Goal: Task Accomplishment & Management: Manage account settings

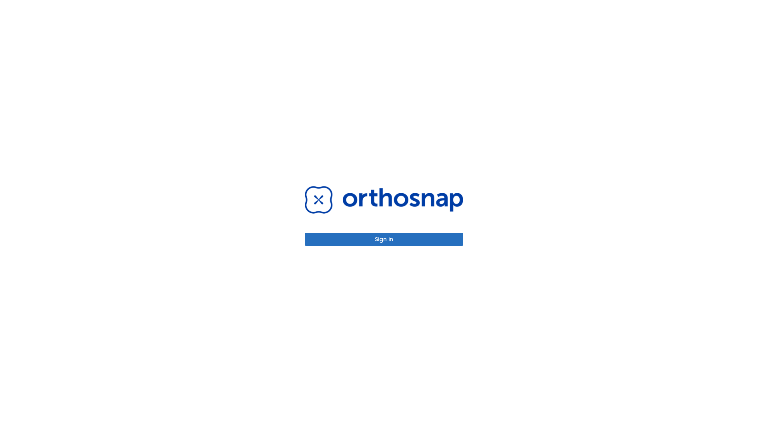
click at [384, 239] on button "Sign in" at bounding box center [384, 239] width 158 height 13
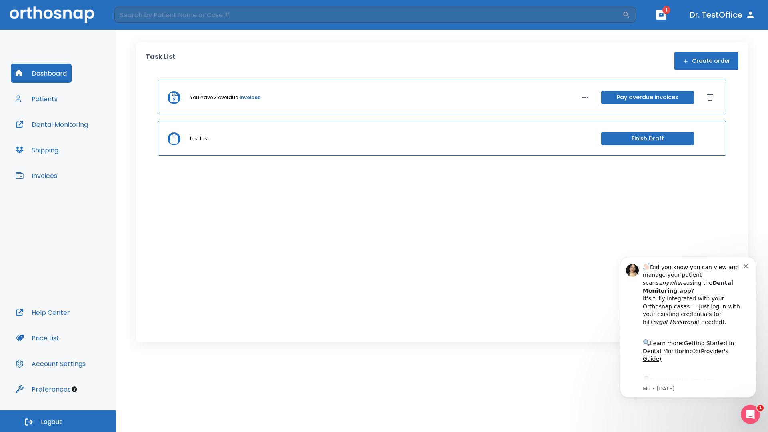
click at [58, 421] on span "Logout" at bounding box center [51, 422] width 21 height 9
